Goal: Information Seeking & Learning: Learn about a topic

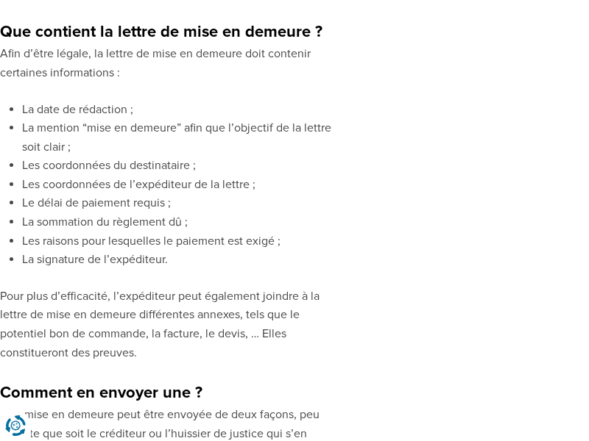
scroll to position [1623, 0]
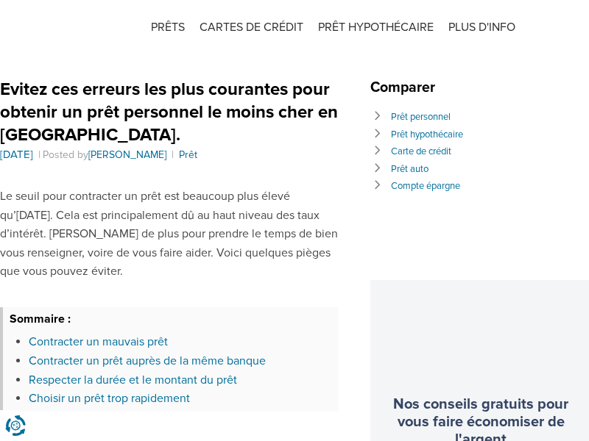
scroll to position [1341, 0]
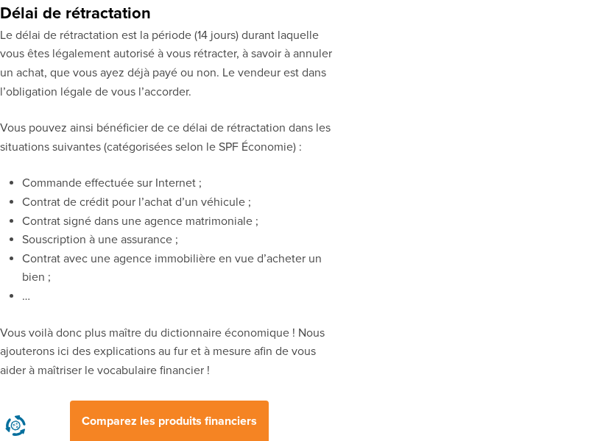
scroll to position [2356, 0]
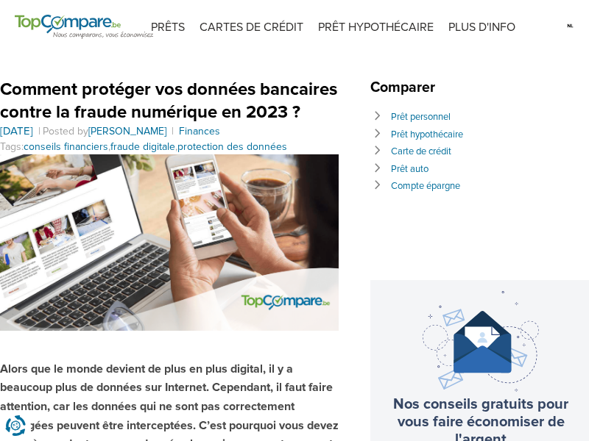
scroll to position [1636, 0]
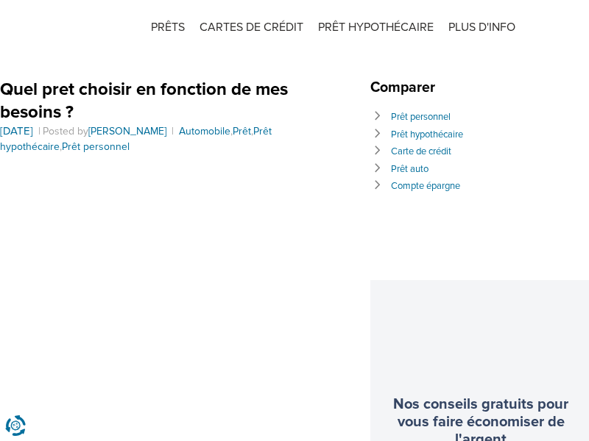
scroll to position [3079, 0]
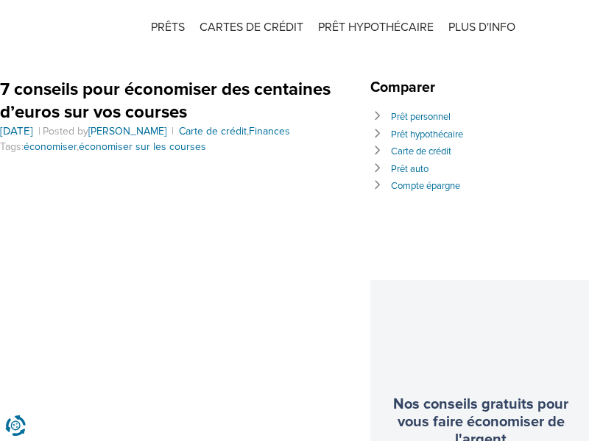
scroll to position [1726, 0]
